Goal: Task Accomplishment & Management: Manage account settings

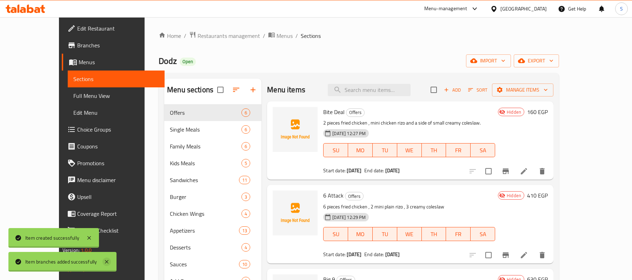
scroll to position [99, 0]
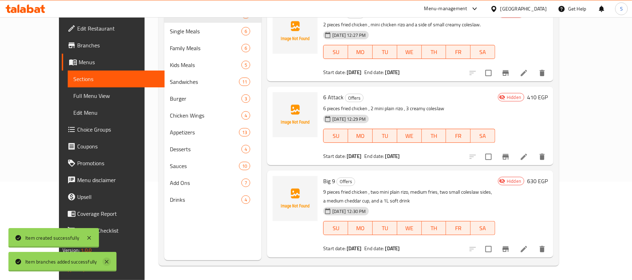
click at [107, 262] on icon at bounding box center [107, 262] width 4 height 4
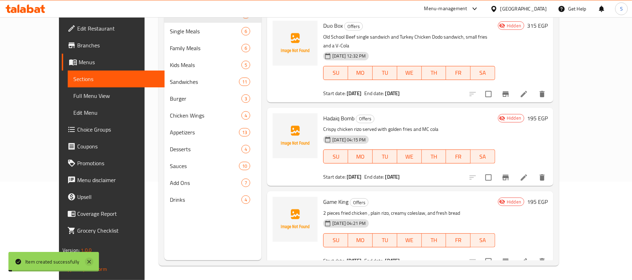
click at [90, 259] on icon at bounding box center [89, 262] width 8 height 8
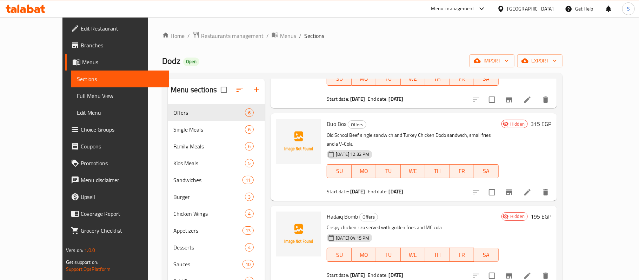
scroll to position [99, 0]
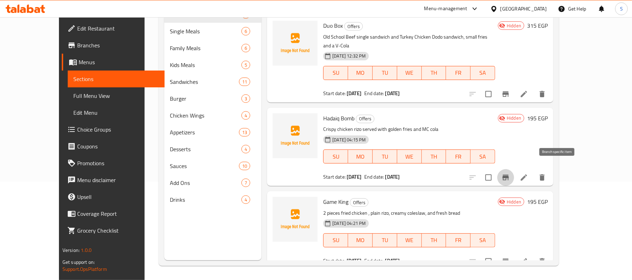
click at [509, 175] on icon "Branch-specific-item" at bounding box center [506, 178] width 6 height 6
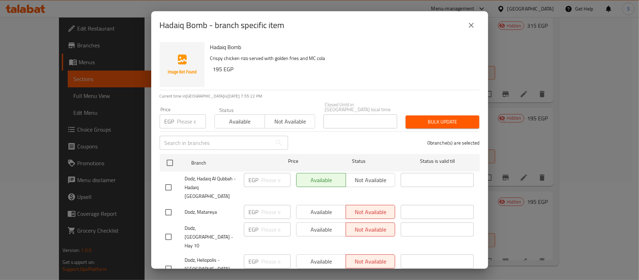
click at [473, 27] on icon "close" at bounding box center [471, 25] width 5 height 5
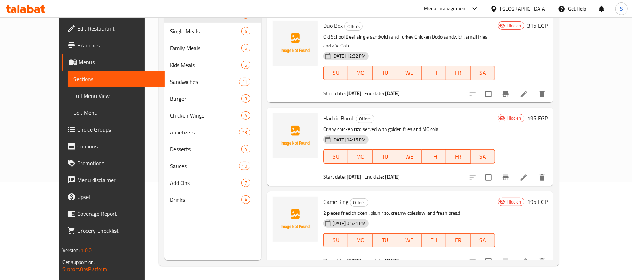
click at [510, 257] on icon "Branch-specific-item" at bounding box center [505, 261] width 8 height 8
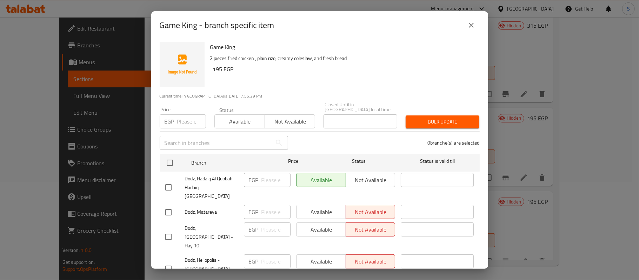
click at [23, 88] on div "Game King - branch specific item Game King 2 pieces fried chicken , plain rizo,…" at bounding box center [319, 140] width 639 height 280
click at [25, 94] on div "Game King - branch specific item Game King 2 pieces fried chicken , plain rizo,…" at bounding box center [319, 140] width 639 height 280
click at [473, 27] on icon "close" at bounding box center [471, 25] width 5 height 5
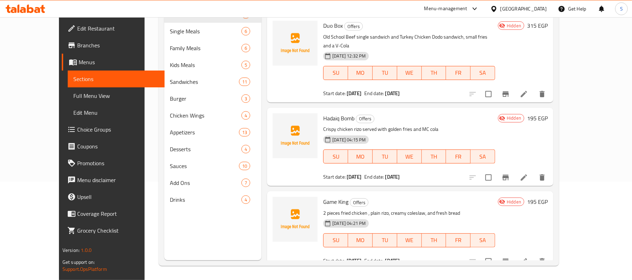
drag, startPoint x: 40, startPoint y: 95, endPoint x: 444, endPoint y: 0, distance: 414.8
click at [73, 95] on span "Full Menu View" at bounding box center [116, 96] width 86 height 8
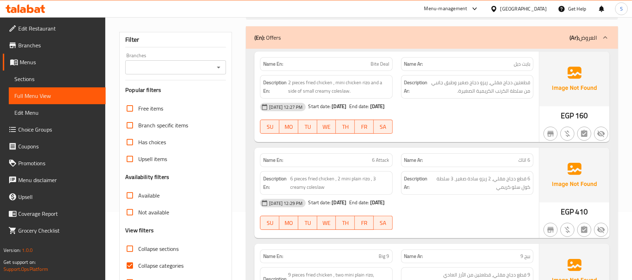
scroll to position [52, 0]
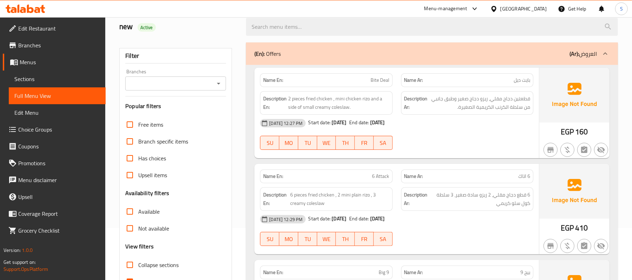
click at [178, 85] on input "Branches" at bounding box center [169, 84] width 85 height 10
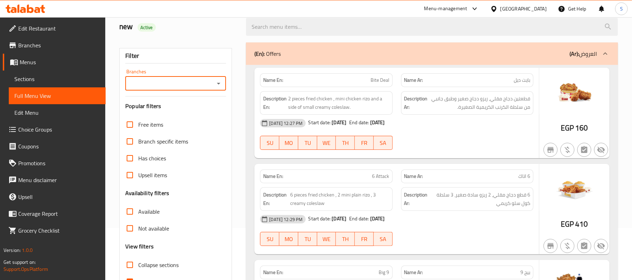
click at [170, 84] on input "Branches" at bounding box center [169, 84] width 85 height 10
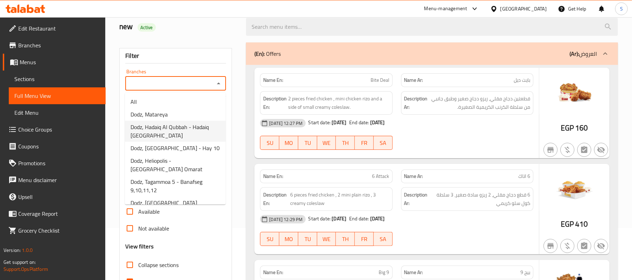
click at [177, 133] on span "Dodz, Hadaiq Al Qubbah - Hadaiq El Qubbah" at bounding box center [175, 131] width 89 height 17
type input "Dodz, Hadaiq Al Qubbah - Hadaiq El Qubbah"
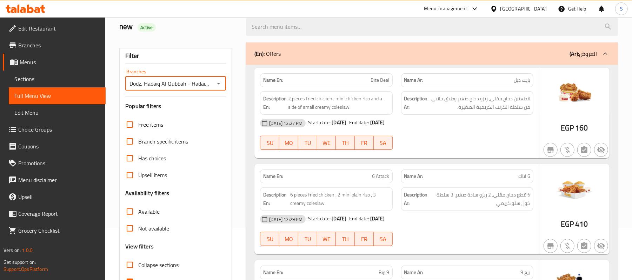
scroll to position [145, 0]
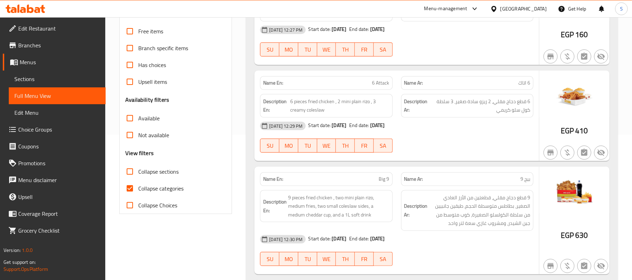
click at [170, 171] on span "Collapse sections" at bounding box center [158, 171] width 40 height 8
click at [138, 171] on input "Collapse sections" at bounding box center [129, 171] width 17 height 17
checkbox input "true"
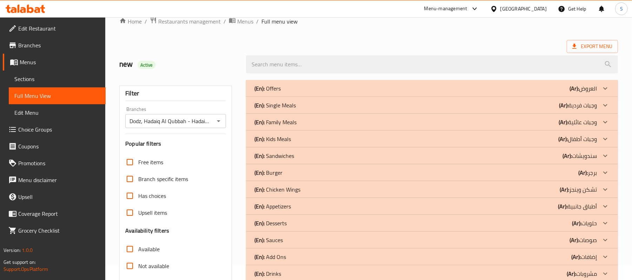
scroll to position [0, 0]
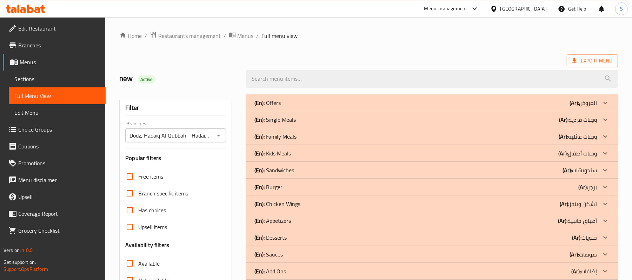
drag, startPoint x: 314, startPoint y: 106, endPoint x: 321, endPoint y: 112, distance: 8.9
click at [315, 106] on div "(En): Offers (Ar): العروض" at bounding box center [425, 103] width 343 height 8
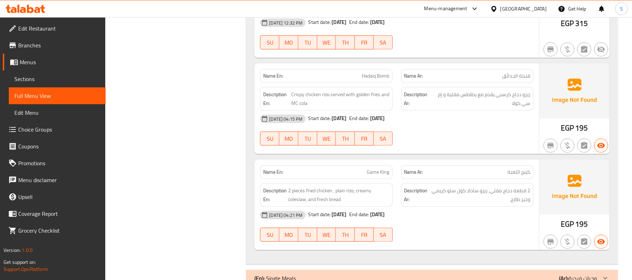
scroll to position [463, 0]
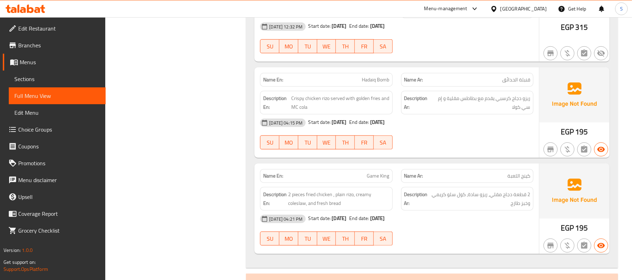
click at [17, 45] on span at bounding box center [13, 45] width 10 height 8
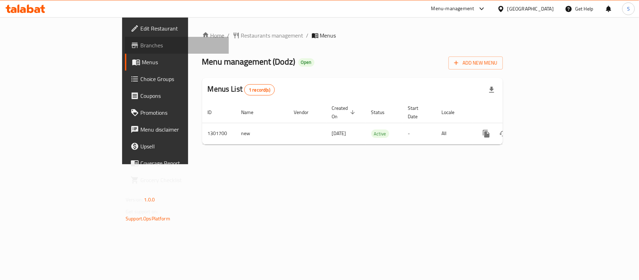
click at [140, 42] on span "Branches" at bounding box center [181, 45] width 83 height 8
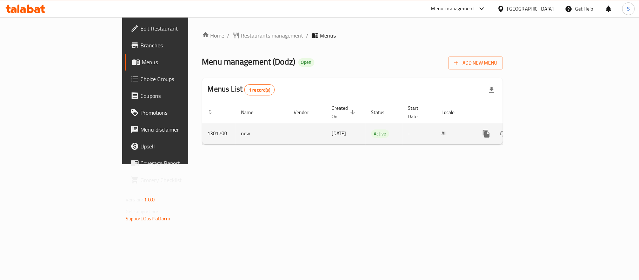
click at [540, 131] on icon "enhanced table" at bounding box center [537, 134] width 6 height 6
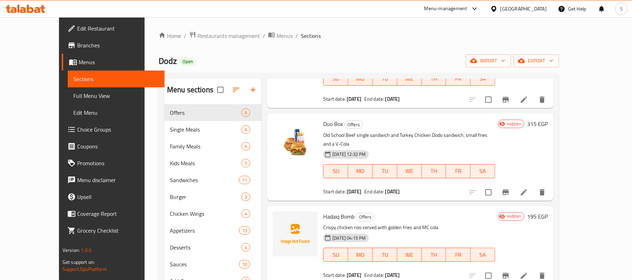
scroll to position [93, 0]
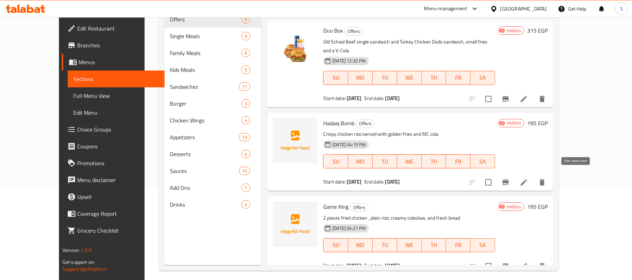
click at [528, 178] on icon at bounding box center [524, 182] width 8 height 8
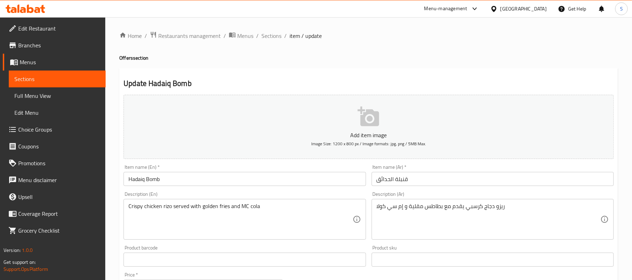
click at [372, 64] on div "Home / Restaurants management / Menus / Sections / item / update Offers section…" at bounding box center [368, 256] width 499 height 451
click at [274, 36] on span "Sections" at bounding box center [271, 36] width 20 height 8
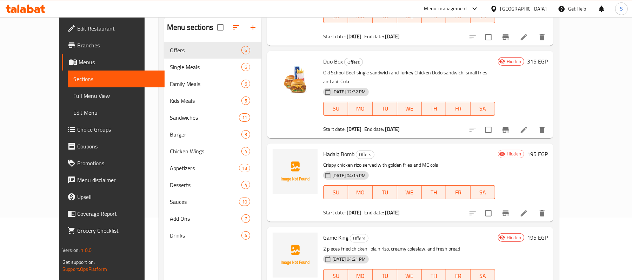
scroll to position [99, 0]
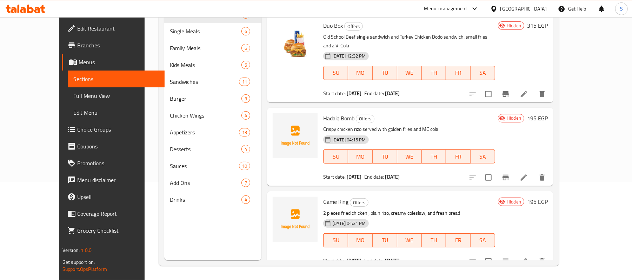
click at [528, 173] on icon at bounding box center [524, 177] width 8 height 8
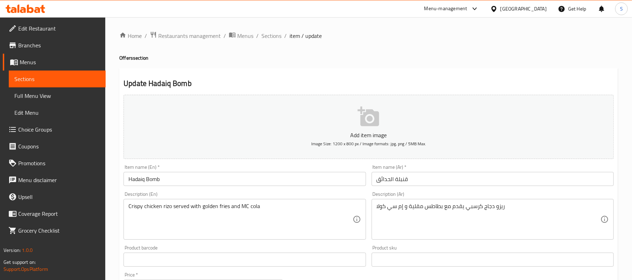
drag, startPoint x: 268, startPoint y: 33, endPoint x: 291, endPoint y: 45, distance: 25.1
click at [268, 33] on span "Sections" at bounding box center [271, 36] width 20 height 8
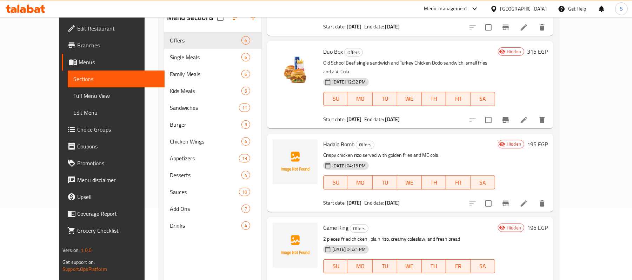
scroll to position [99, 0]
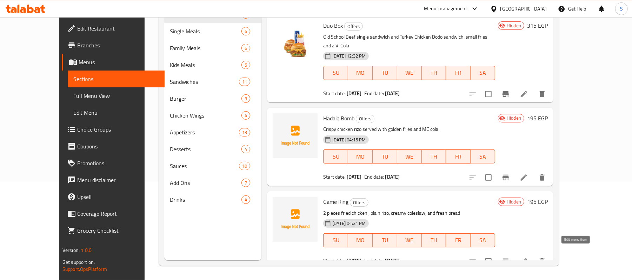
click at [528, 257] on icon at bounding box center [524, 261] width 8 height 8
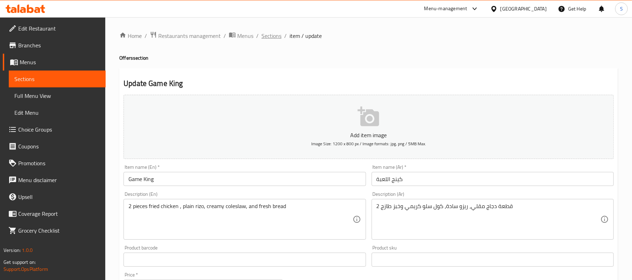
click at [263, 35] on span "Sections" at bounding box center [271, 36] width 20 height 8
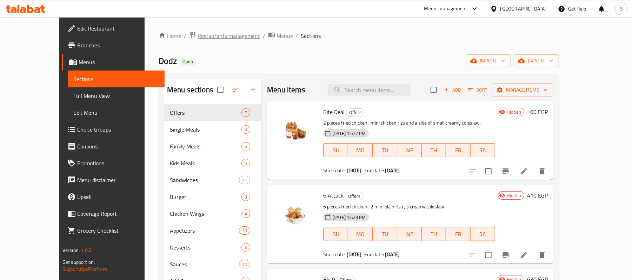
click at [198, 36] on span "Restaurants management" at bounding box center [229, 36] width 62 height 8
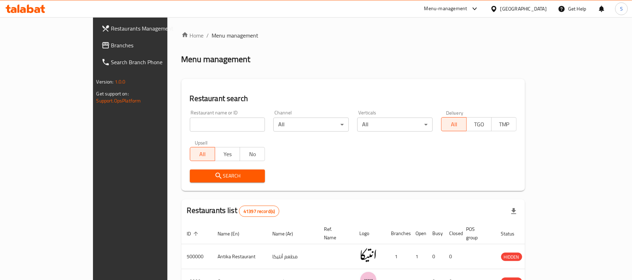
click at [190, 124] on input "search" at bounding box center [227, 125] width 75 height 14
paste input "654470"
type input "654470"
click at [195, 178] on span "Search" at bounding box center [227, 176] width 64 height 9
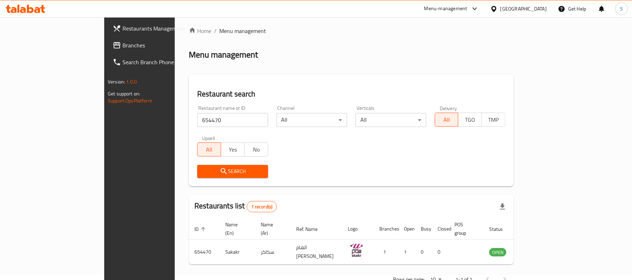
scroll to position [20, 0]
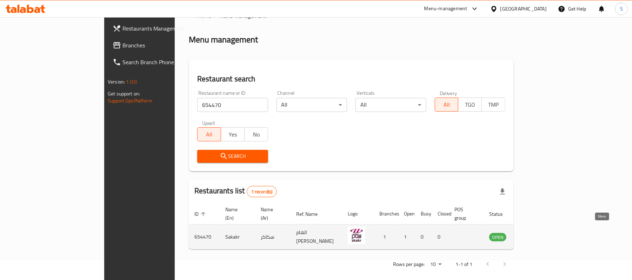
click at [534, 233] on icon "enhanced table" at bounding box center [530, 237] width 8 height 8
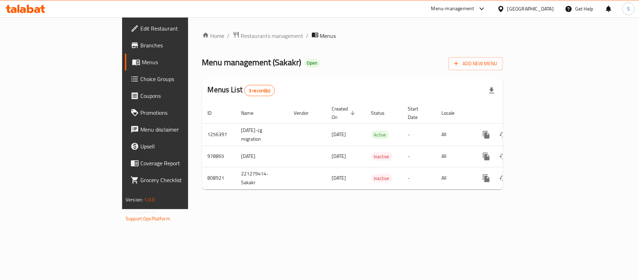
click at [140, 28] on span "Edit Restaurant" at bounding box center [181, 28] width 83 height 8
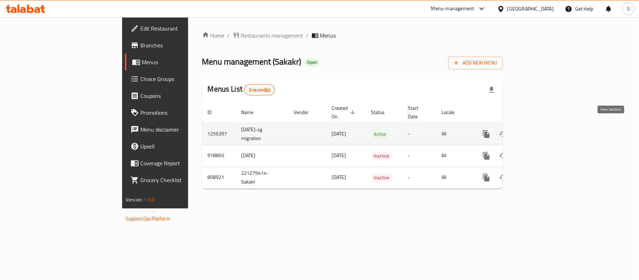
click at [545, 127] on link "enhanced table" at bounding box center [536, 134] width 17 height 17
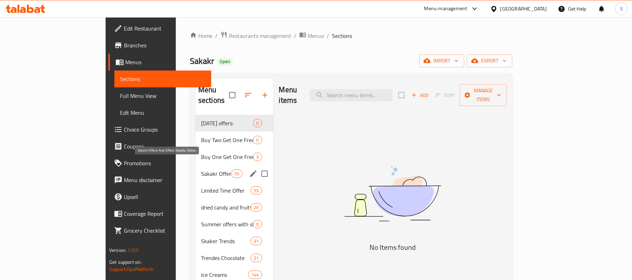
click at [201, 169] on span "Sakakr Offers And Offers Nearby Dates" at bounding box center [216, 173] width 30 height 8
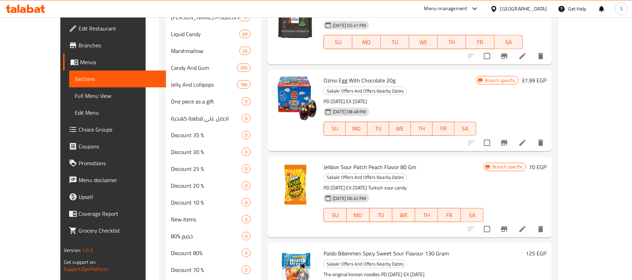
scroll to position [468, 0]
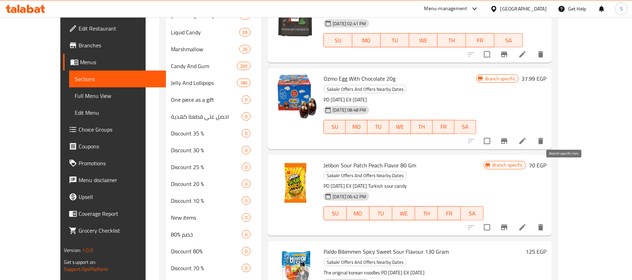
click at [508, 223] on icon "Branch-specific-item" at bounding box center [504, 227] width 8 height 8
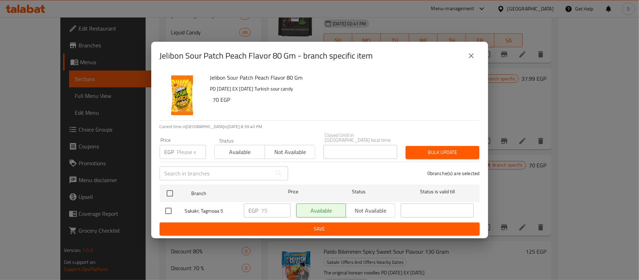
click at [467, 58] on icon "close" at bounding box center [471, 56] width 8 height 8
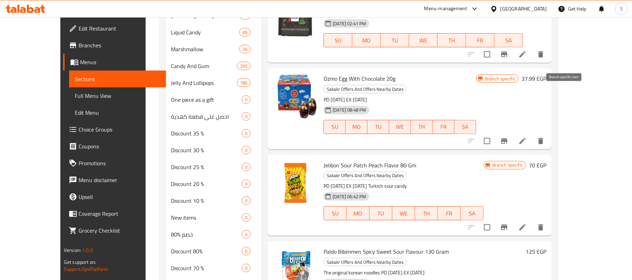
click at [507, 138] on icon "Branch-specific-item" at bounding box center [504, 141] width 6 height 6
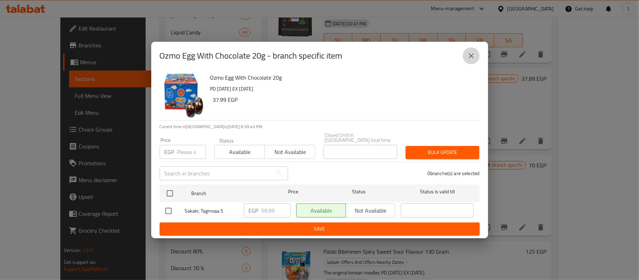
click at [472, 58] on icon "close" at bounding box center [471, 56] width 8 height 8
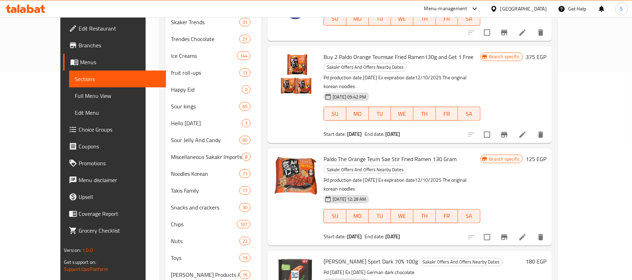
scroll to position [187, 0]
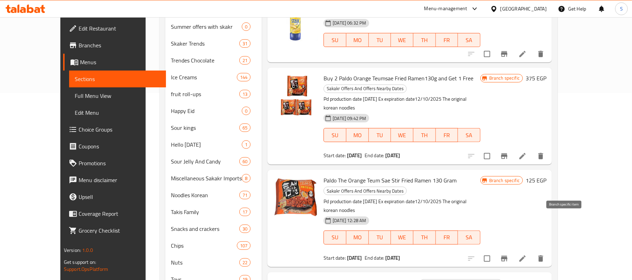
click at [513, 250] on button "Branch-specific-item" at bounding box center [504, 258] width 17 height 17
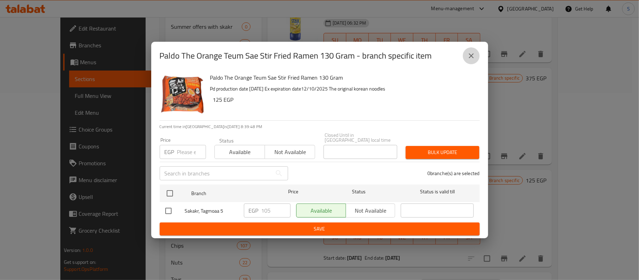
click at [473, 60] on icon "close" at bounding box center [471, 56] width 8 height 8
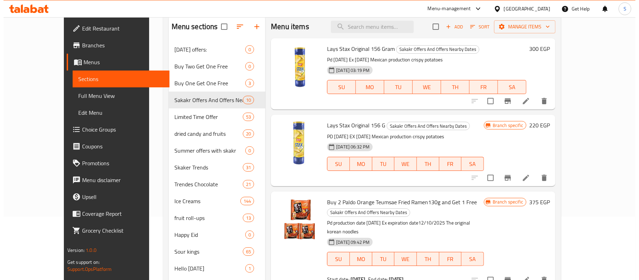
scroll to position [0, 0]
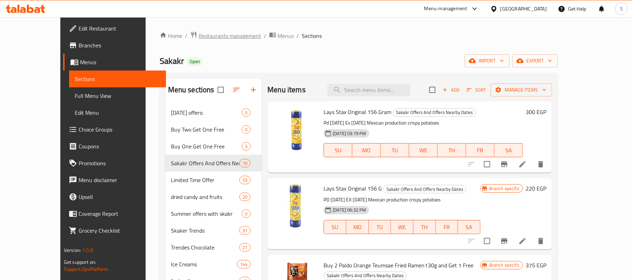
click at [199, 33] on span "Restaurants management" at bounding box center [230, 36] width 62 height 8
